Goal: Task Accomplishment & Management: Manage account settings

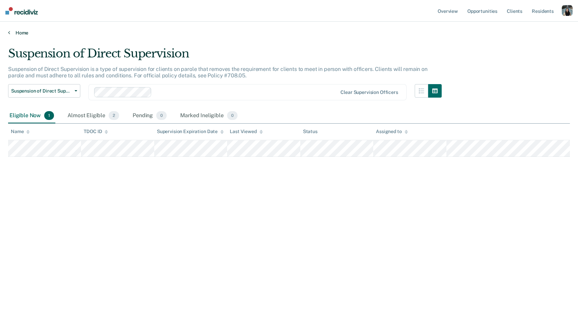
click at [14, 31] on link "Home" at bounding box center [289, 33] width 562 height 6
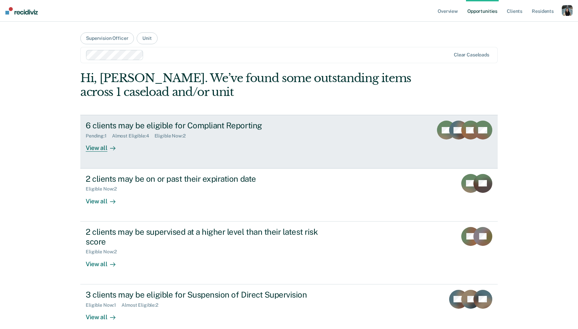
click at [116, 152] on link "6 clients may be eligible for Compliant Reporting Pending : 1 Almost Eligible :…" at bounding box center [288, 141] width 417 height 53
click at [118, 148] on div "View all" at bounding box center [105, 145] width 38 height 13
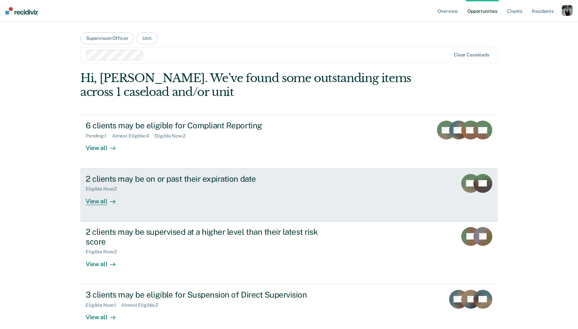
click at [132, 180] on div "2 clients may be on or past their expiration date" at bounding box center [204, 179] width 237 height 10
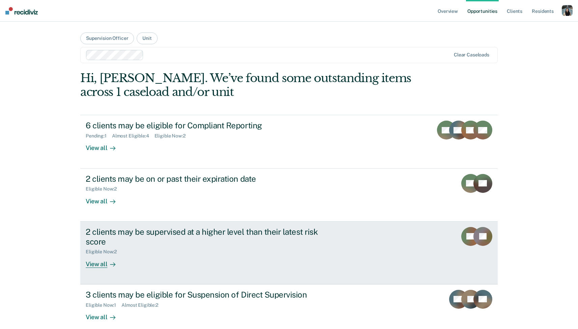
click at [133, 234] on div "2 clients may be supervised at a higher level than their latest risk score" at bounding box center [204, 237] width 237 height 20
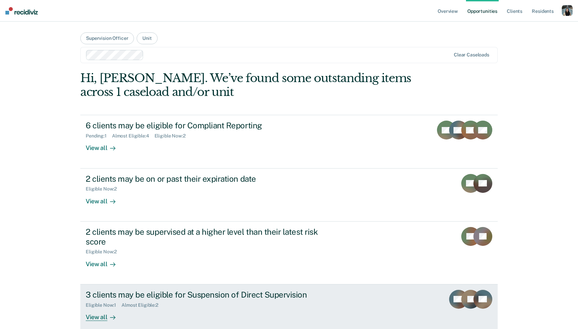
click at [131, 292] on div "3 clients may be eligible for Suspension of Direct Supervision" at bounding box center [204, 294] width 237 height 10
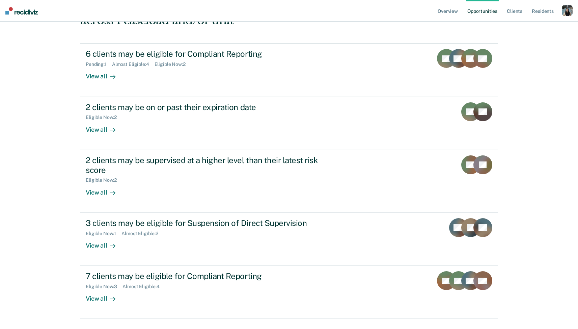
scroll to position [88, 0]
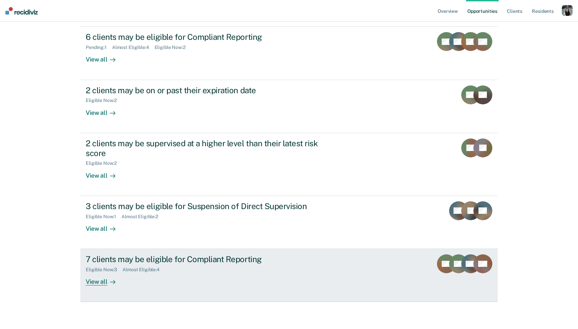
click at [161, 270] on div "Almost Eligible : 4" at bounding box center [143, 269] width 43 height 6
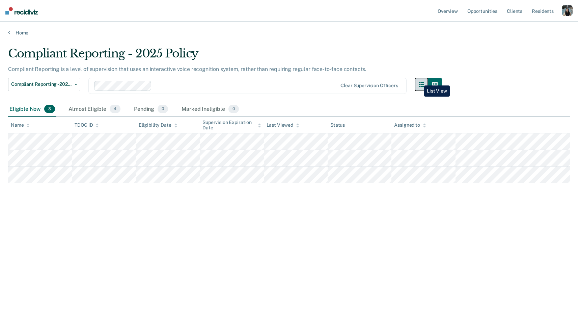
click at [419, 80] on button "button" at bounding box center [421, 84] width 13 height 13
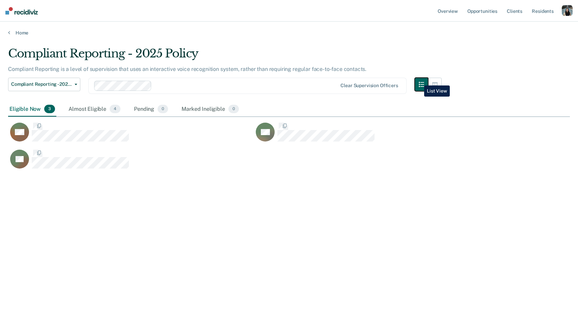
scroll to position [231, 562]
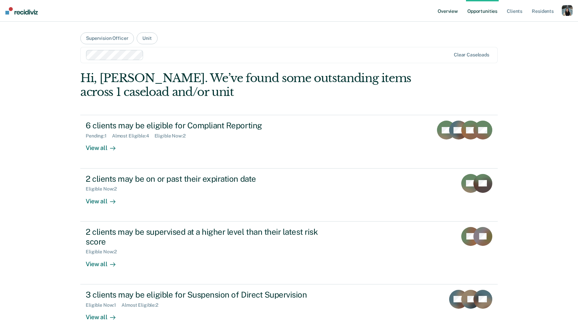
click at [456, 11] on link "Overview" at bounding box center [447, 11] width 23 height 22
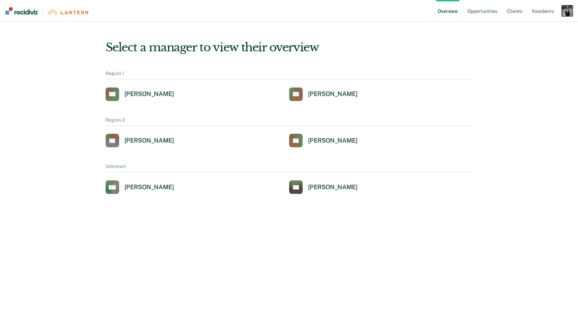
click at [564, 12] on div "button" at bounding box center [567, 10] width 11 height 11
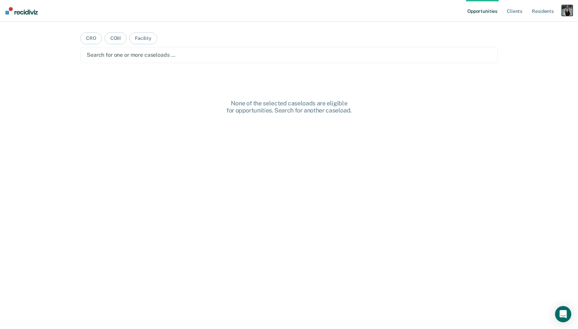
click at [565, 11] on div "button" at bounding box center [567, 10] width 11 height 11
click at [525, 28] on link "Profile" at bounding box center [540, 28] width 54 height 6
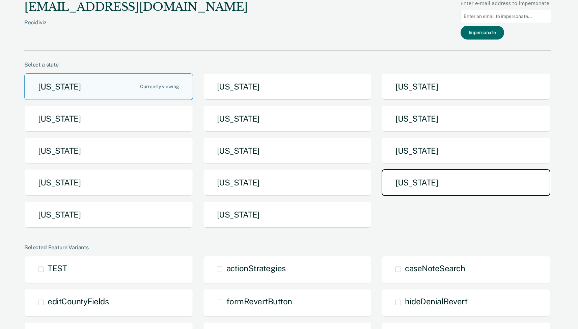
click at [418, 177] on button "[US_STATE]" at bounding box center [466, 182] width 169 height 27
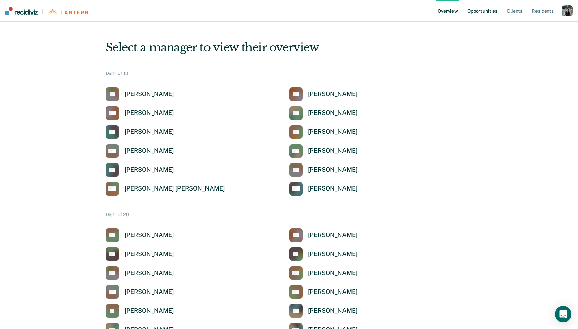
click at [485, 15] on link "Opportunities" at bounding box center [482, 11] width 33 height 22
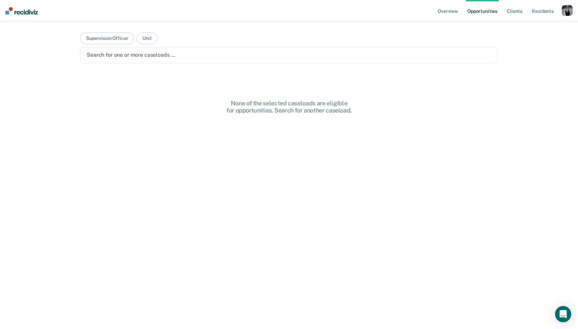
click at [227, 59] on div "Search for one or more caseloads …" at bounding box center [289, 54] width 406 height 9
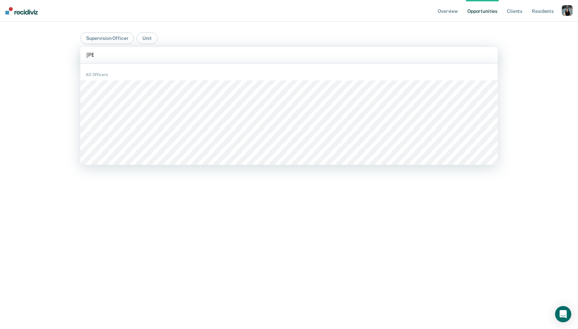
type input "noel"
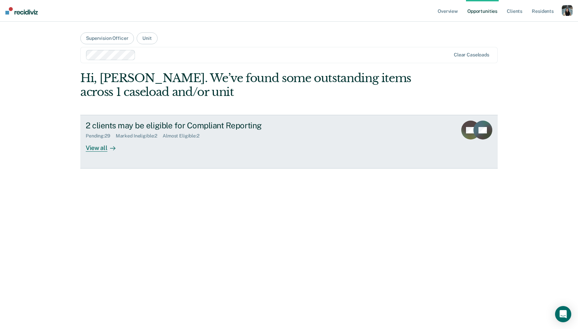
click at [195, 141] on div "2 clients may be eligible for Compliant Reporting Pending : 29 Marked Ineligibl…" at bounding box center [212, 135] width 253 height 31
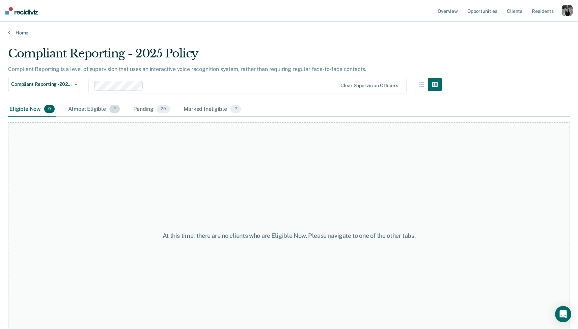
click at [90, 106] on div "Almost Eligible 2" at bounding box center [94, 109] width 54 height 15
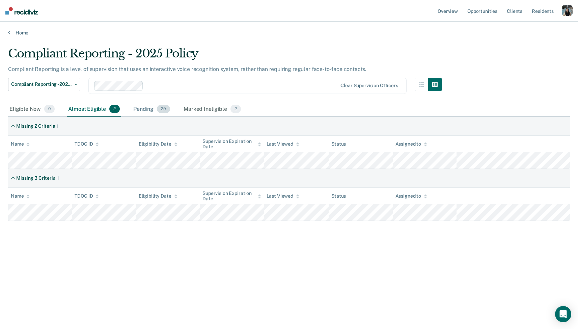
click at [150, 106] on div "Pending 29" at bounding box center [151, 109] width 39 height 15
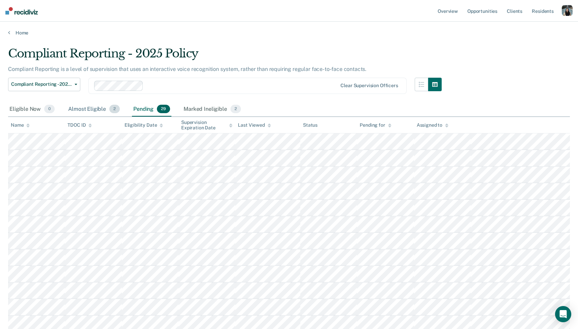
click at [101, 111] on div "Almost Eligible 2" at bounding box center [94, 109] width 54 height 15
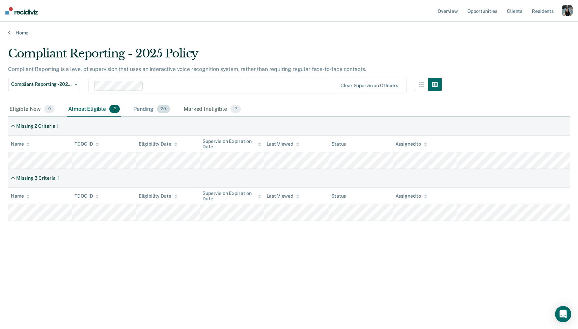
click at [149, 108] on div "Pending 29" at bounding box center [151, 109] width 39 height 15
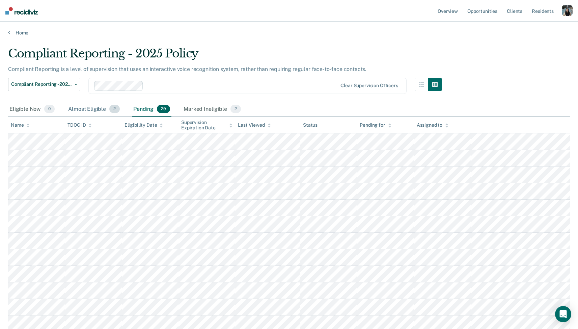
click at [92, 113] on div "Almost Eligible 2" at bounding box center [94, 109] width 54 height 15
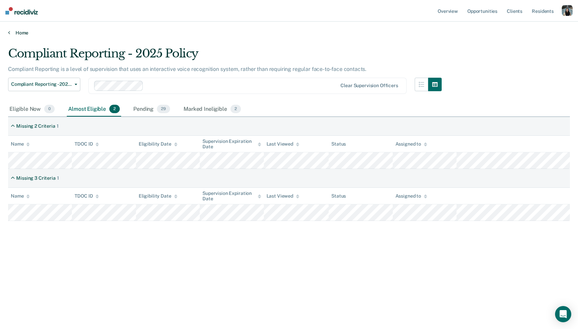
click at [21, 32] on link "Home" at bounding box center [289, 33] width 562 height 6
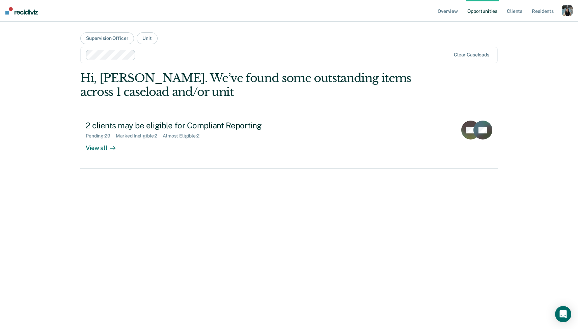
click at [171, 51] on div at bounding box center [294, 55] width 312 height 8
click at [173, 52] on div at bounding box center [294, 55] width 312 height 8
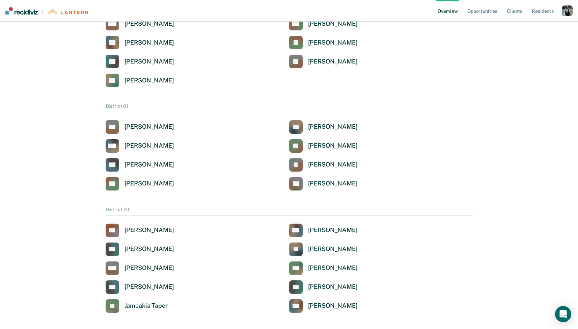
scroll to position [638, 0]
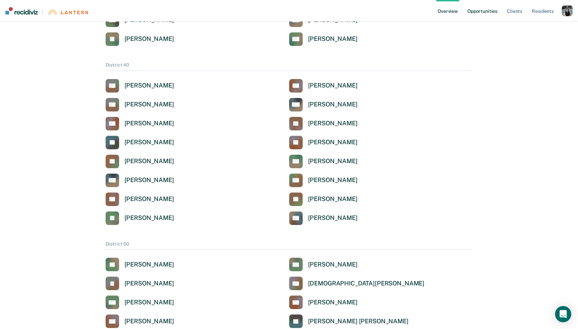
click at [479, 6] on link "Opportunities" at bounding box center [482, 11] width 33 height 22
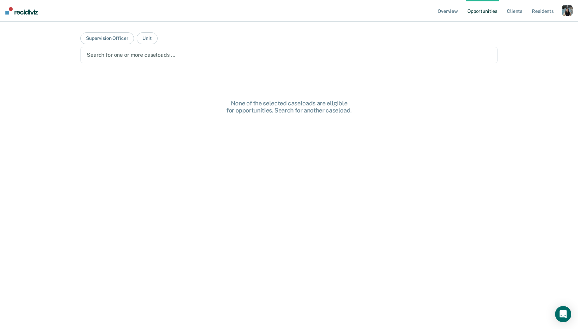
click at [217, 51] on div at bounding box center [289, 55] width 404 height 8
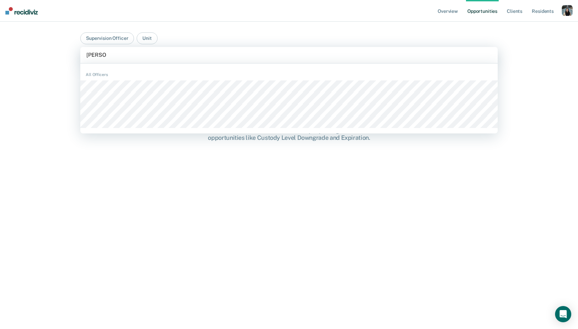
type input "[PERSON_NAME]"
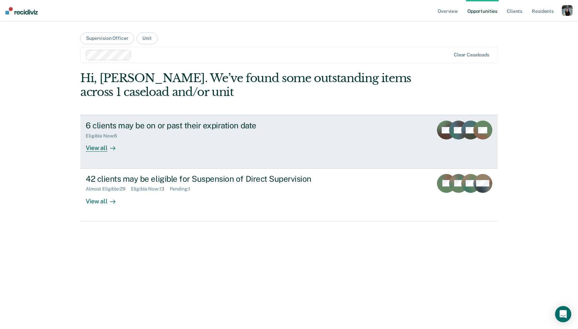
click at [126, 135] on div "Eligible Now : 6" at bounding box center [204, 134] width 237 height 8
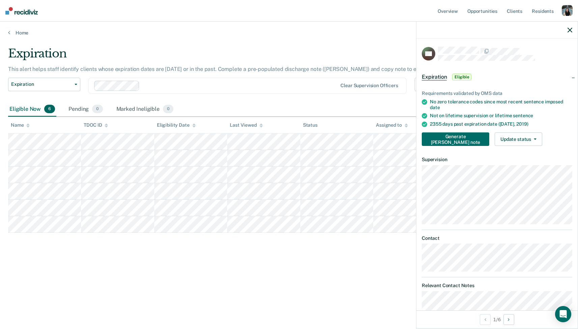
click at [371, 107] on div "Eligible Now 6 Pending 0 Marked Ineligible 0" at bounding box center [289, 109] width 562 height 15
click at [570, 33] on div at bounding box center [496, 30] width 161 height 17
click at [570, 29] on icon "button" at bounding box center [569, 30] width 5 height 5
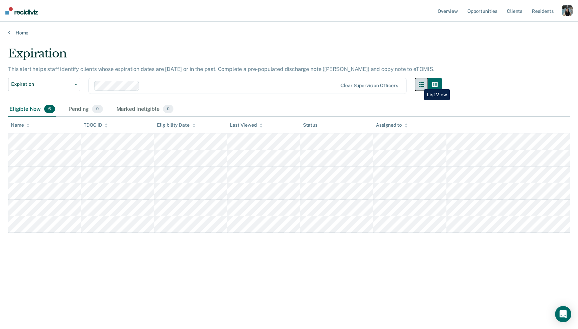
click at [419, 84] on icon "button" at bounding box center [421, 84] width 5 height 5
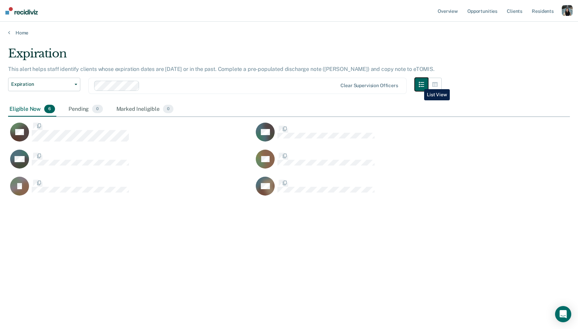
scroll to position [231, 562]
click at [253, 87] on div at bounding box center [239, 86] width 195 height 8
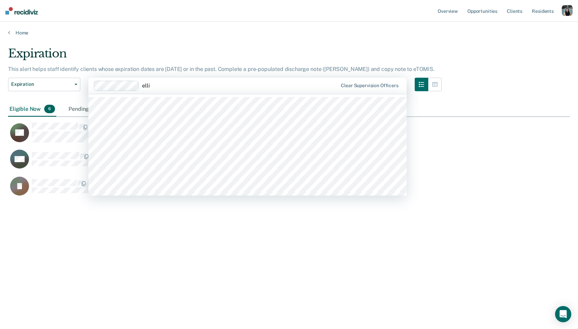
type input "ellie"
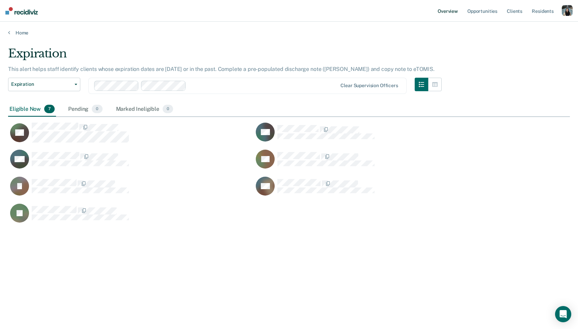
click at [455, 12] on link "Overview" at bounding box center [447, 11] width 23 height 22
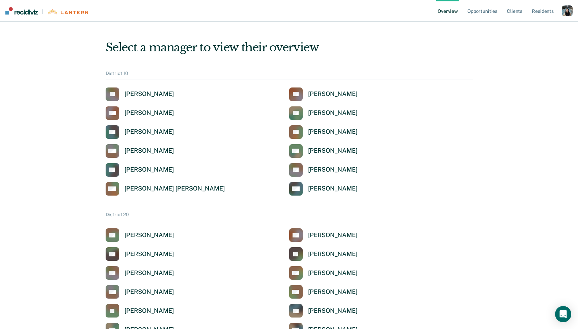
scroll to position [1432, 0]
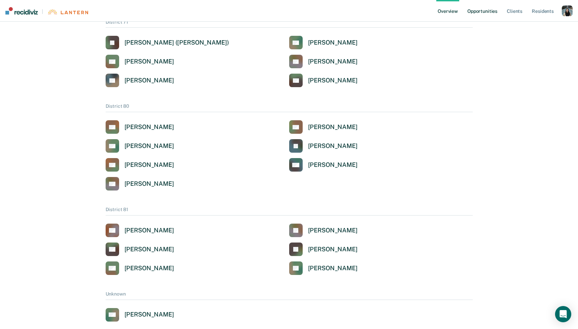
click at [483, 12] on link "Opportunities" at bounding box center [482, 11] width 33 height 22
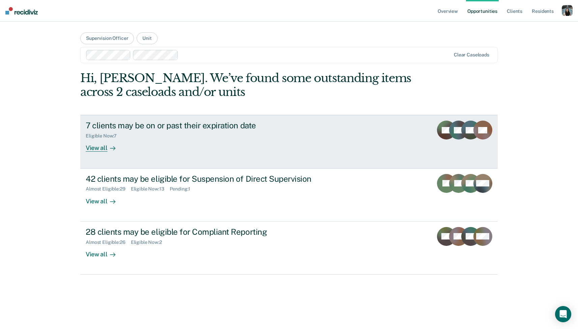
click at [209, 134] on div "Eligible Now : 7" at bounding box center [204, 134] width 237 height 8
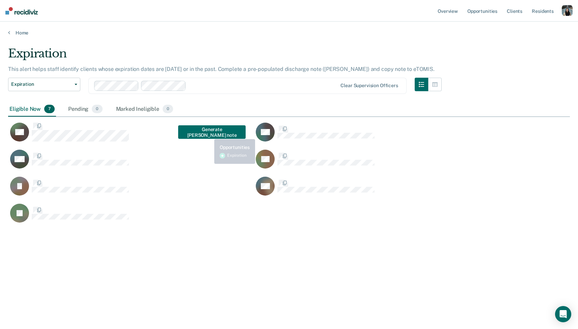
scroll to position [231, 562]
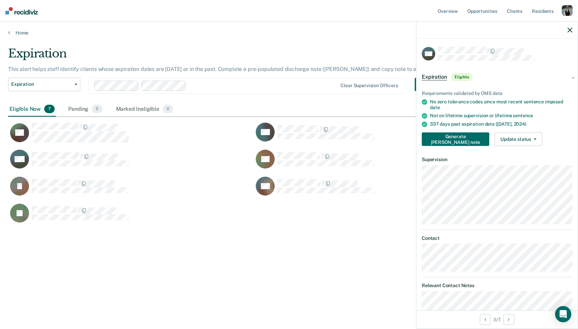
click at [193, 243] on div "Expiration This alert helps staff identify clients whose expiration dates are […" at bounding box center [289, 162] width 562 height 231
click at [212, 98] on div "Expiration Expiration Supervision Level Downgrade Suspension of Direct Supervis…" at bounding box center [224, 90] width 433 height 24
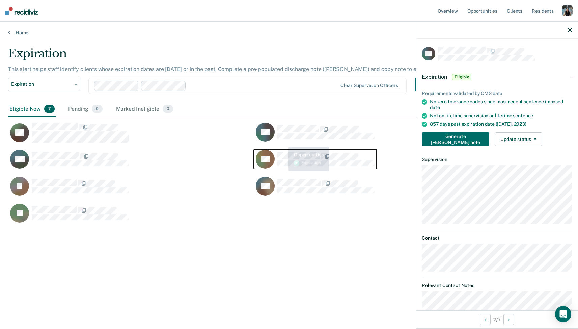
click at [283, 150] on div "RC" at bounding box center [315, 158] width 119 height 19
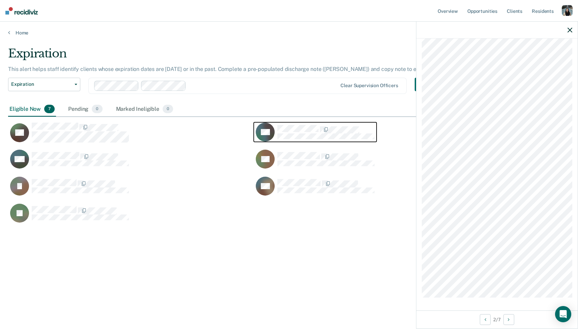
scroll to position [0, 0]
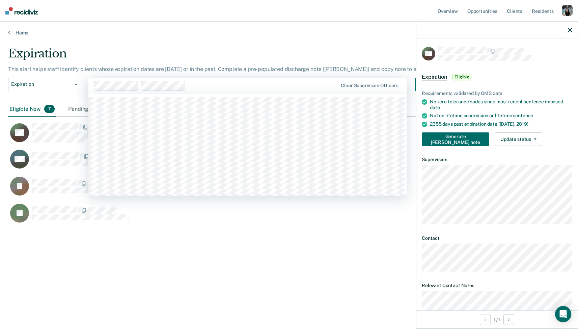
click at [231, 86] on div at bounding box center [263, 86] width 149 height 8
type input "d"
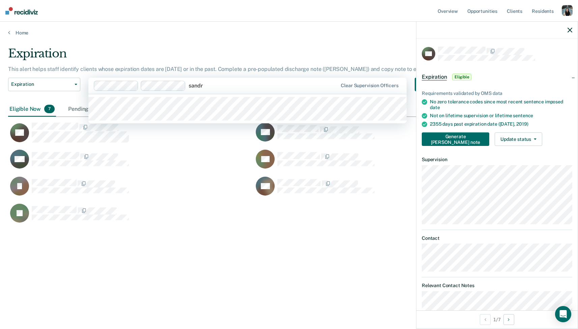
type input "[PERSON_NAME]"
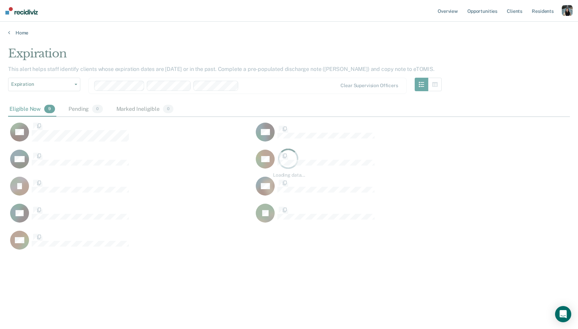
scroll to position [231, 562]
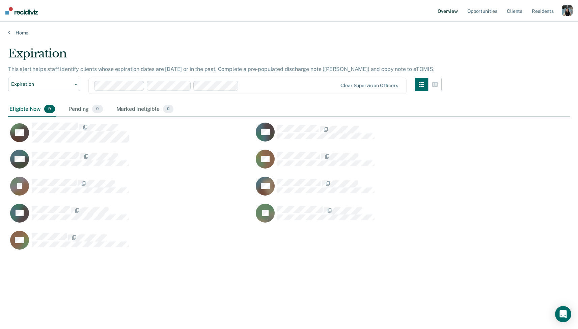
click at [448, 18] on link "Overview" at bounding box center [447, 11] width 23 height 22
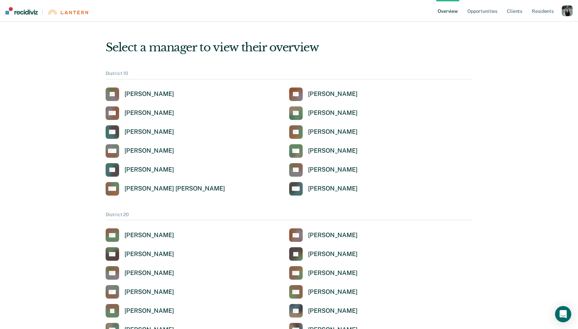
scroll to position [775, 0]
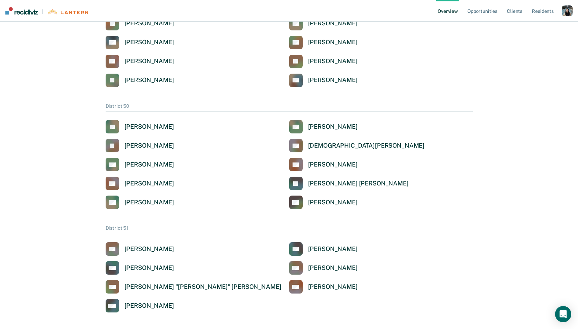
click at [148, 172] on div "[PERSON_NAME] EG [PERSON_NAME] [PERSON_NAME] [PERSON_NAME] [PERSON_NAME] [PERSO…" at bounding box center [289, 164] width 367 height 89
click at [148, 168] on div "[PERSON_NAME]" at bounding box center [149, 165] width 50 height 8
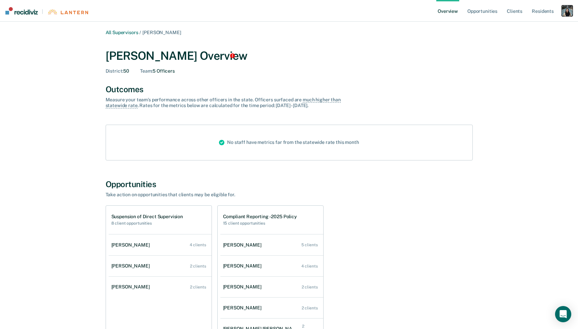
click at [562, 10] on div "button" at bounding box center [567, 10] width 11 height 11
click at [526, 28] on link "Profile" at bounding box center [540, 27] width 54 height 6
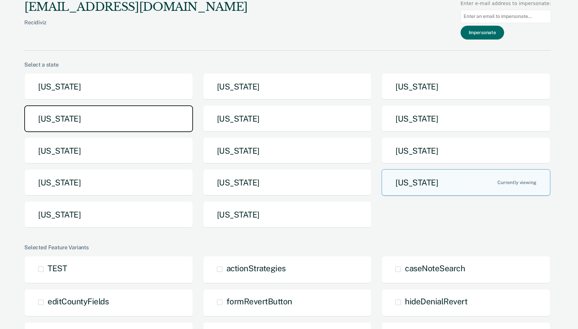
click at [169, 118] on button "[US_STATE]" at bounding box center [108, 118] width 169 height 27
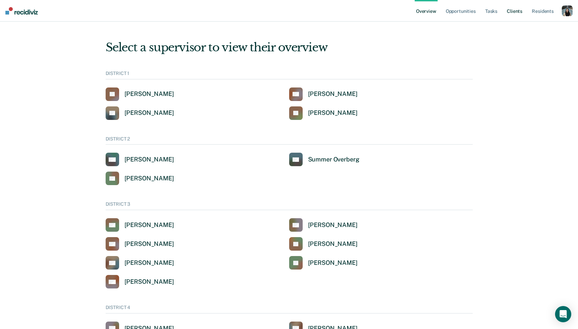
click at [521, 13] on link "Client s" at bounding box center [514, 11] width 18 height 22
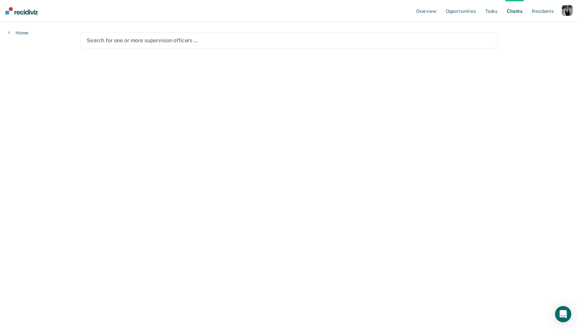
click at [203, 37] on div at bounding box center [289, 40] width 404 height 8
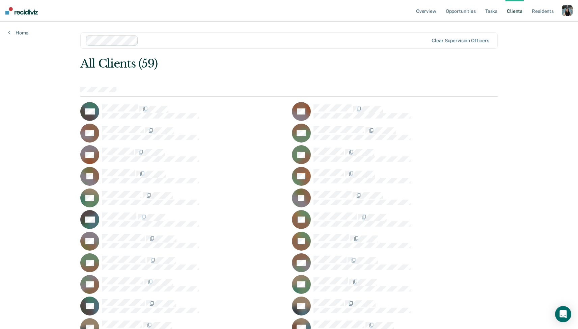
click at [575, 11] on nav "Overview Opportunities Tasks Client s Resident s Profile How it works Go to Sys…" at bounding box center [289, 11] width 578 height 22
click at [564, 10] on div "button" at bounding box center [567, 10] width 11 height 11
click at [524, 22] on div "Profile How it works Go to System-Level Trends Go to Operations Log Out" at bounding box center [538, 44] width 68 height 50
click at [521, 24] on div "Profile How it works Go to System-Level Trends Go to Operations Log Out" at bounding box center [538, 44] width 68 height 50
click at [520, 26] on link "Profile" at bounding box center [538, 28] width 57 height 6
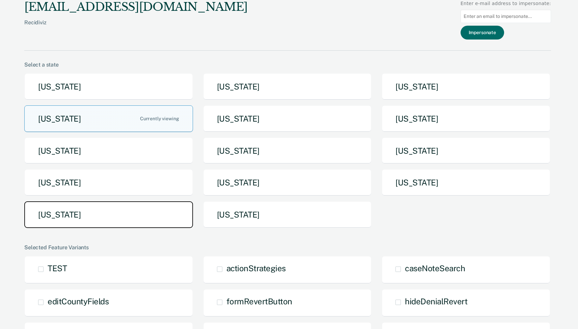
click at [109, 208] on button "[US_STATE]" at bounding box center [108, 214] width 169 height 27
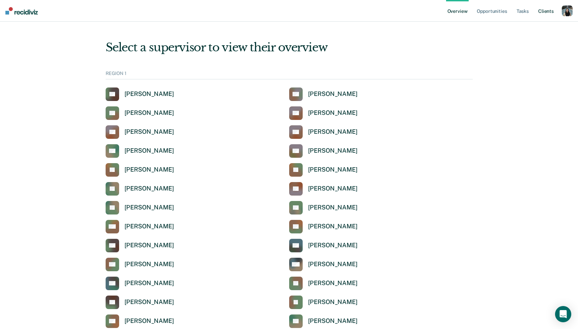
click at [545, 14] on link "Client s" at bounding box center [546, 11] width 18 height 22
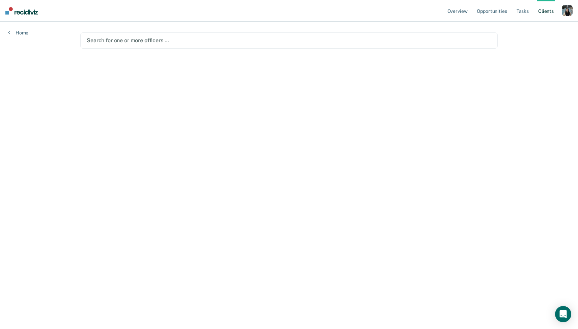
click at [342, 43] on div at bounding box center [289, 40] width 404 height 8
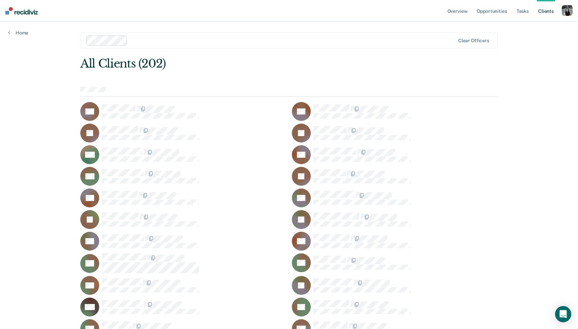
click at [248, 42] on div at bounding box center [292, 40] width 324 height 8
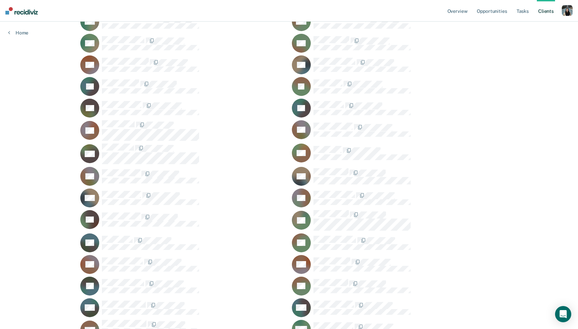
scroll to position [2645, 0]
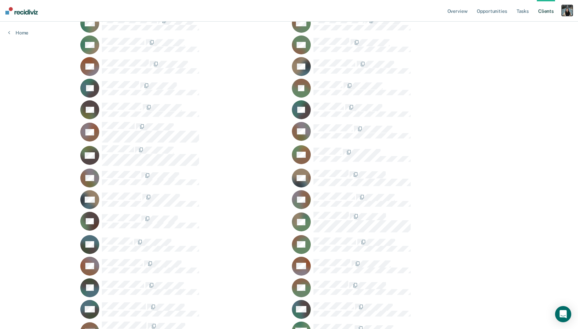
click at [562, 12] on div "button" at bounding box center [567, 10] width 11 height 11
click at [527, 28] on link "Profile" at bounding box center [540, 28] width 54 height 6
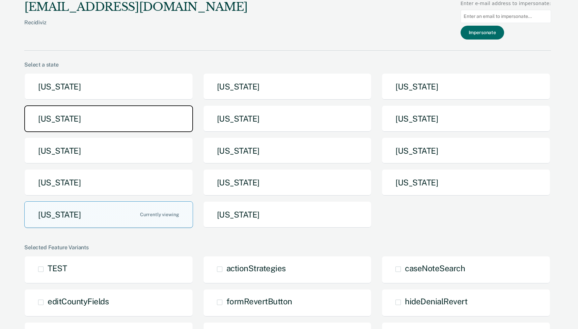
click at [184, 109] on button "[US_STATE]" at bounding box center [108, 118] width 169 height 27
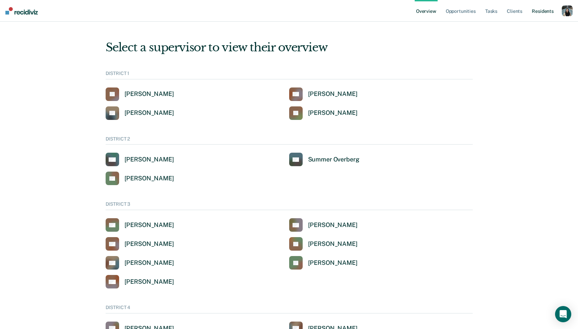
click at [534, 11] on link "Resident s" at bounding box center [542, 11] width 25 height 22
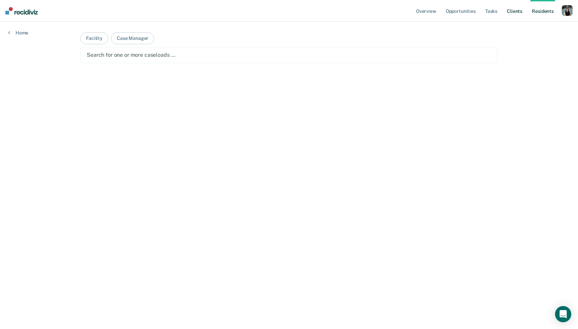
click at [513, 12] on link "Client s" at bounding box center [514, 11] width 18 height 22
click at [293, 39] on div at bounding box center [289, 40] width 404 height 8
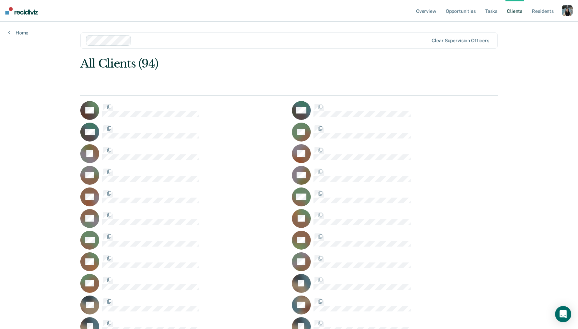
click at [266, 46] on div "Clear supervision officers" at bounding box center [288, 40] width 417 height 16
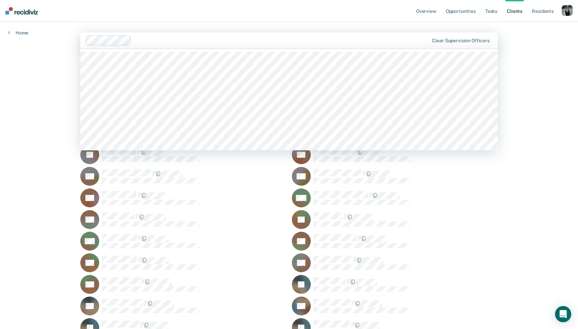
click at [190, 39] on div at bounding box center [281, 40] width 294 height 8
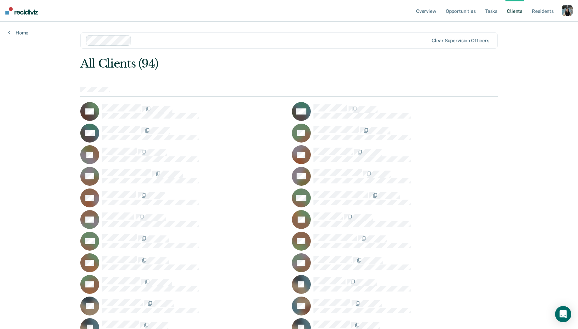
click at [175, 42] on div at bounding box center [281, 40] width 294 height 8
click at [180, 44] on div at bounding box center [281, 40] width 294 height 8
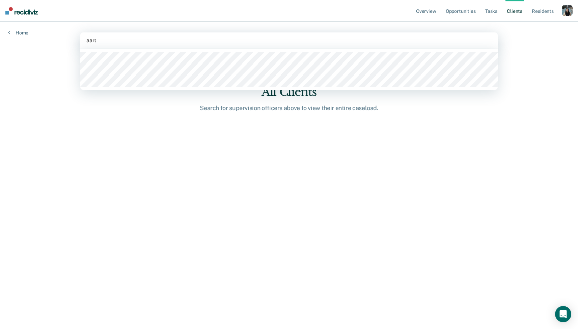
type input "[PERSON_NAME]"
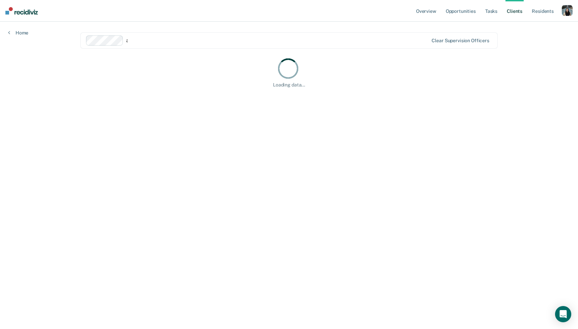
type input "[PERSON_NAME]"
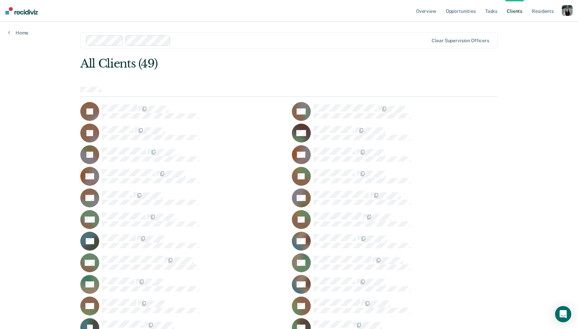
click at [207, 60] on div "All Clients (49)" at bounding box center [247, 64] width 334 height 14
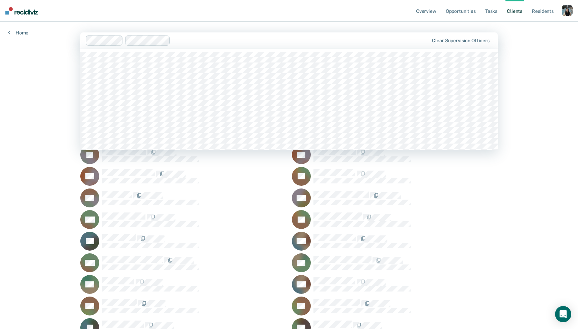
click at [207, 41] on div at bounding box center [301, 40] width 256 height 8
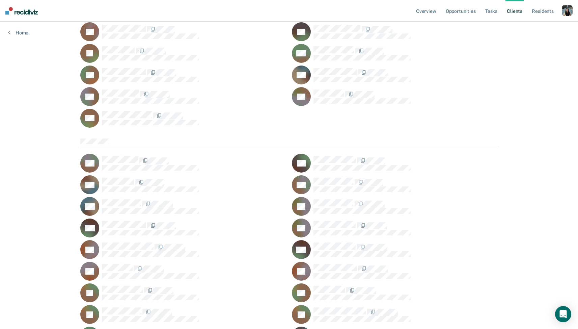
scroll to position [488, 0]
